Goal: Navigation & Orientation: Go to known website

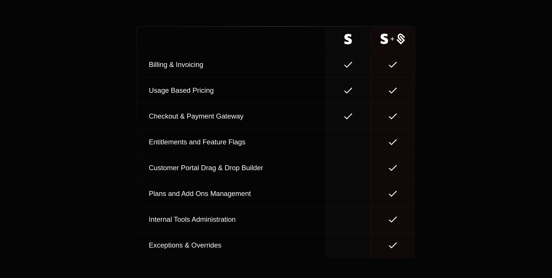
scroll to position [2918, 0]
